Goal: Task Accomplishment & Management: Use online tool/utility

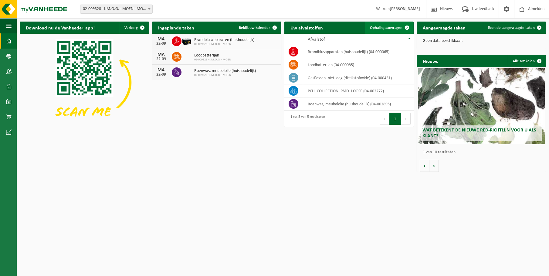
click at [391, 28] on span "Ophaling aanvragen" at bounding box center [386, 28] width 32 height 4
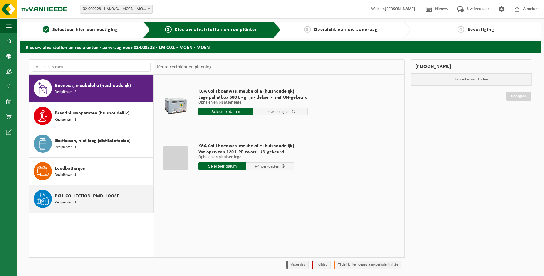
click at [68, 200] on span "Recipiënten: 1" at bounding box center [65, 203] width 21 height 6
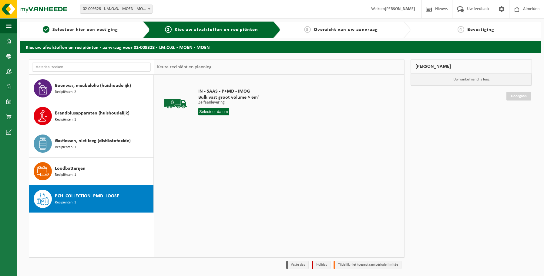
click at [218, 111] on input "text" at bounding box center [213, 112] width 31 height 8
click at [206, 175] on div "22" at bounding box center [204, 175] width 11 height 10
type input "Van [DATE]"
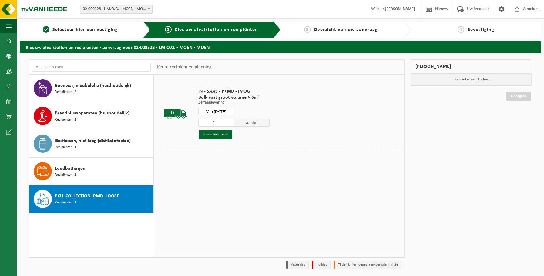
click at [226, 125] on input "1" at bounding box center [216, 123] width 36 height 8
type input "4"
click at [218, 134] on button "In winkelmand" at bounding box center [215, 134] width 33 height 10
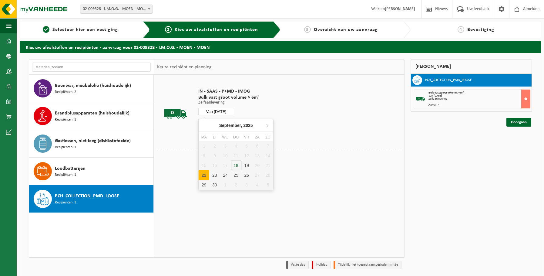
click at [224, 112] on input "Van [DATE]" at bounding box center [216, 112] width 36 height 8
click at [215, 174] on div "23" at bounding box center [214, 175] width 11 height 10
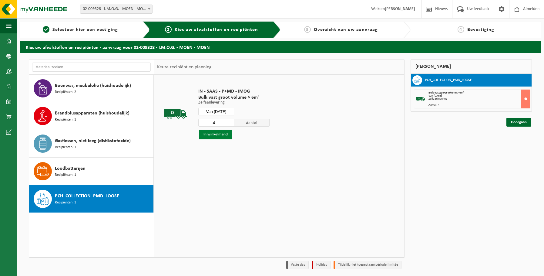
click at [219, 135] on button "In winkelmand" at bounding box center [215, 134] width 33 height 10
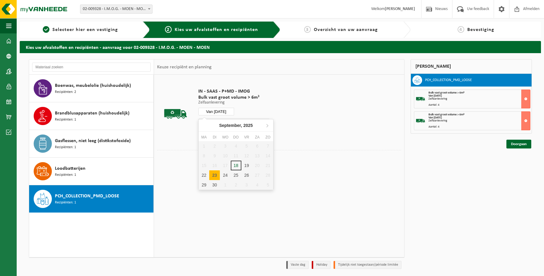
click at [228, 111] on input "Van [DATE]" at bounding box center [216, 112] width 36 height 8
click at [223, 172] on div "24" at bounding box center [225, 175] width 11 height 10
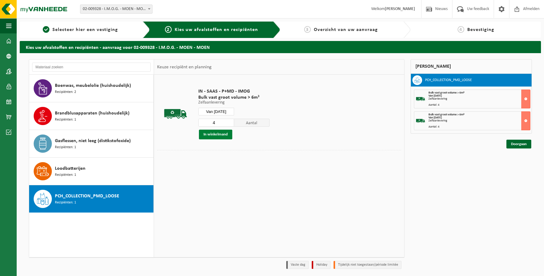
click at [222, 134] on button "In winkelmand" at bounding box center [215, 134] width 33 height 10
click at [229, 110] on input "Van [DATE]" at bounding box center [216, 112] width 36 height 8
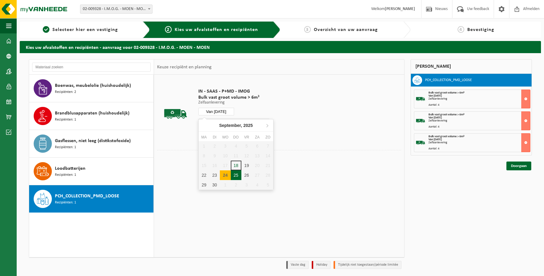
click at [236, 173] on div "25" at bounding box center [236, 175] width 11 height 10
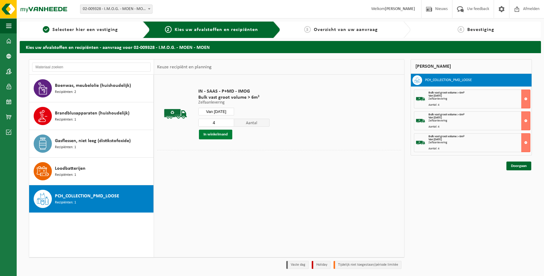
click at [222, 134] on button "In winkelmand" at bounding box center [215, 134] width 33 height 10
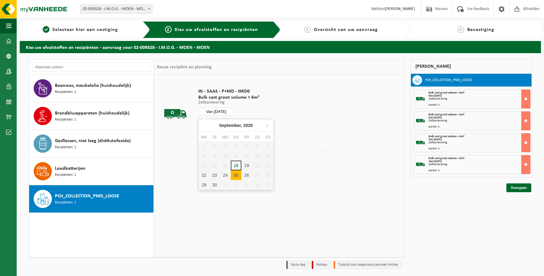
click at [231, 111] on input "Van [DATE]" at bounding box center [216, 112] width 36 height 8
click at [244, 173] on div "26" at bounding box center [246, 175] width 11 height 10
type input "Van [DATE]"
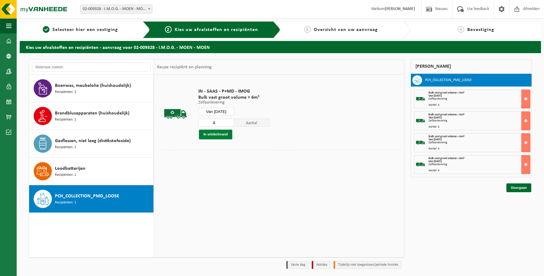
click at [225, 135] on button "In winkelmand" at bounding box center [215, 134] width 33 height 10
click at [515, 209] on link "Doorgaan" at bounding box center [518, 209] width 25 height 9
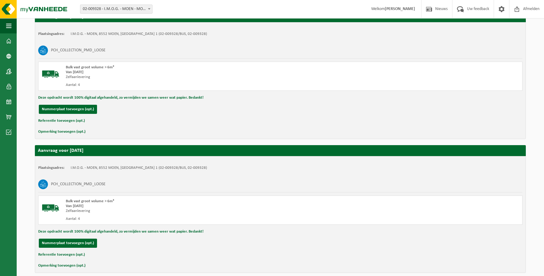
scroll to position [542, 0]
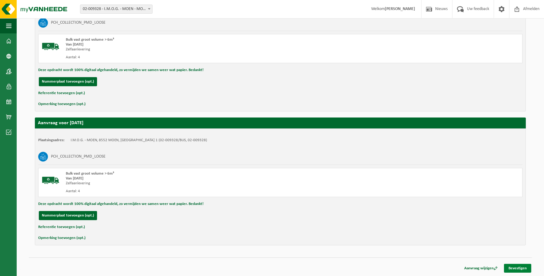
click at [523, 267] on link "Bevestigen" at bounding box center [517, 268] width 27 height 9
